Goal: Task Accomplishment & Management: Complete application form

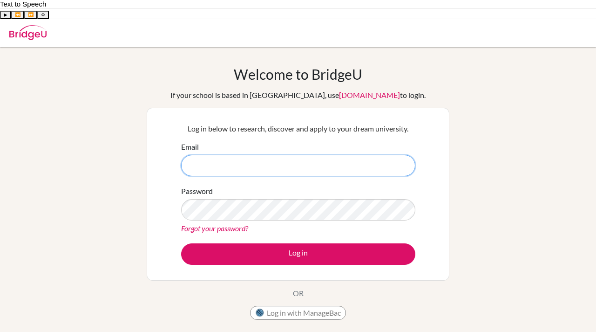
click at [316, 155] on input "Email" at bounding box center [298, 165] width 234 height 21
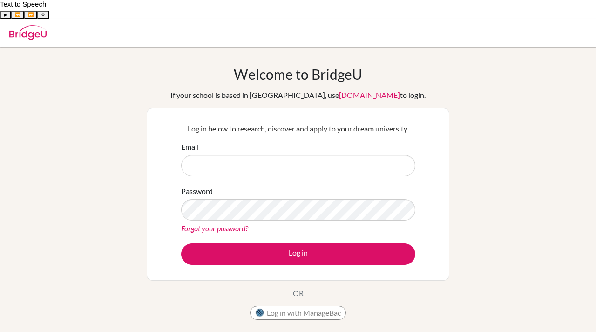
click at [131, 134] on div "Welcome to BridgeU If your school is based in China, use app.bridge-u.com.cn to…" at bounding box center [298, 218] width 596 height 305
click at [117, 114] on div "Welcome to BridgeU If your school is based in China, use app.bridge-u.com.cn to…" at bounding box center [298, 218] width 596 height 305
click at [150, 68] on div "Welcome to BridgeU If your school is based in China, use app.bridge-u.com.cn to…" at bounding box center [298, 195] width 303 height 259
click at [150, 66] on div "Welcome to BridgeU If your school is based in China, use app.bridge-u.com.cn to…" at bounding box center [298, 195] width 303 height 259
click at [158, 66] on div "Welcome to BridgeU If your school is based in China, use app.bridge-u.com.cn to…" at bounding box center [298, 195] width 303 height 259
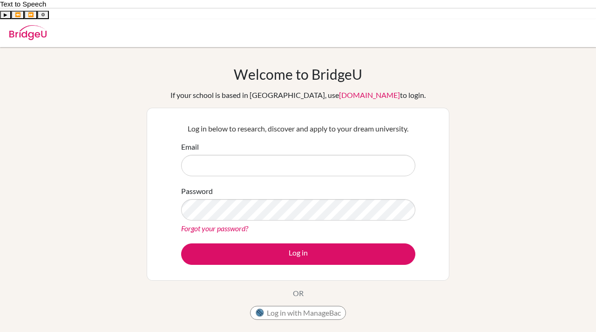
click at [158, 66] on div "Welcome to BridgeU If your school is based in China, use app.bridge-u.com.cn to…" at bounding box center [298, 195] width 303 height 259
click at [102, 127] on div "Welcome to BridgeU If your school is based in China, use app.bridge-u.com.cn to…" at bounding box center [298, 218] width 596 height 305
click at [93, 202] on div "Welcome to BridgeU If your school is based in China, use app.bridge-u.com.cn to…" at bounding box center [298, 218] width 596 height 305
click at [174, 272] on div "Welcome to BridgeU If your school is based in China, use app.bridge-u.com.cn to…" at bounding box center [298, 195] width 303 height 259
click at [84, 97] on div "Welcome to BridgeU If your school is based in China, use app.bridge-u.com.cn to…" at bounding box center [298, 218] width 596 height 305
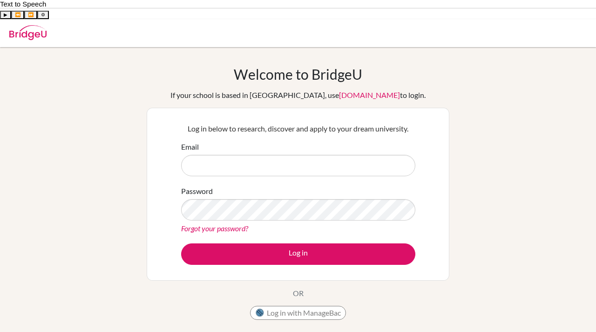
click at [106, 148] on div "Welcome to BridgeU If your school is based in China, use app.bridge-u.com.cn to…" at bounding box center [298, 218] width 596 height 305
click at [111, 76] on div "Welcome to BridgeU If your school is based in China, use app.bridge-u.com.cn to…" at bounding box center [298, 218] width 596 height 305
